Goal: Navigation & Orientation: Find specific page/section

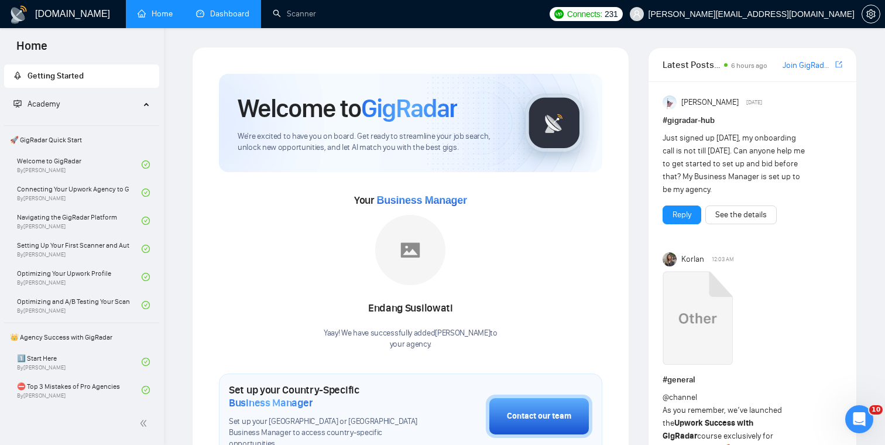
click at [243, 11] on link "Dashboard" at bounding box center [222, 14] width 53 height 10
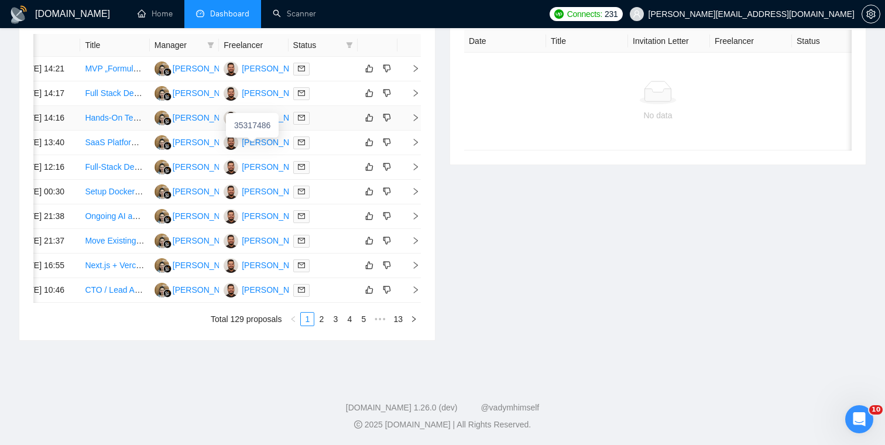
scroll to position [624, 0]
click at [324, 320] on link "2" at bounding box center [321, 318] width 13 height 13
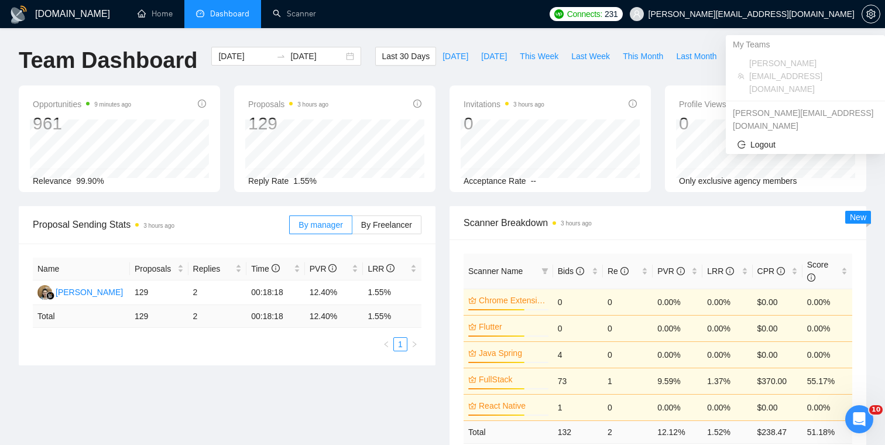
click at [617, 19] on span "231" at bounding box center [610, 14] width 13 height 13
